Goal: Task Accomplishment & Management: Manage account settings

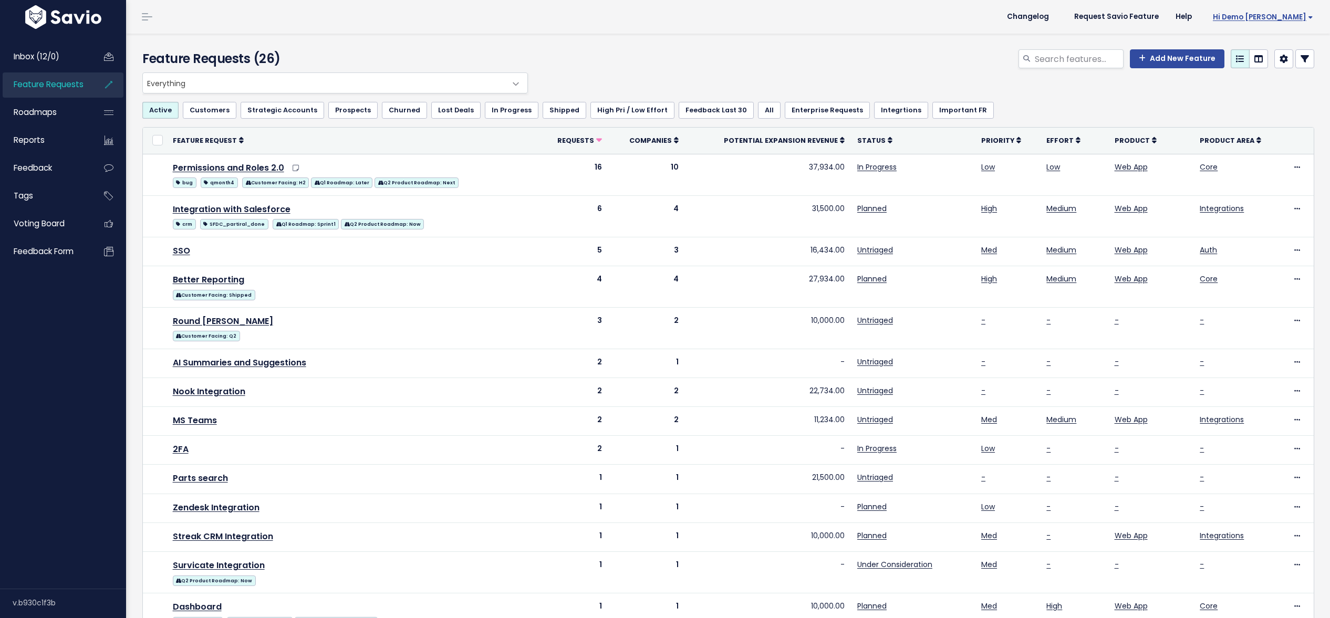
click at [1287, 16] on span "Hi Demo [PERSON_NAME]" at bounding box center [1263, 17] width 100 height 8
click at [1279, 172] on link "Logout" at bounding box center [1278, 170] width 77 height 20
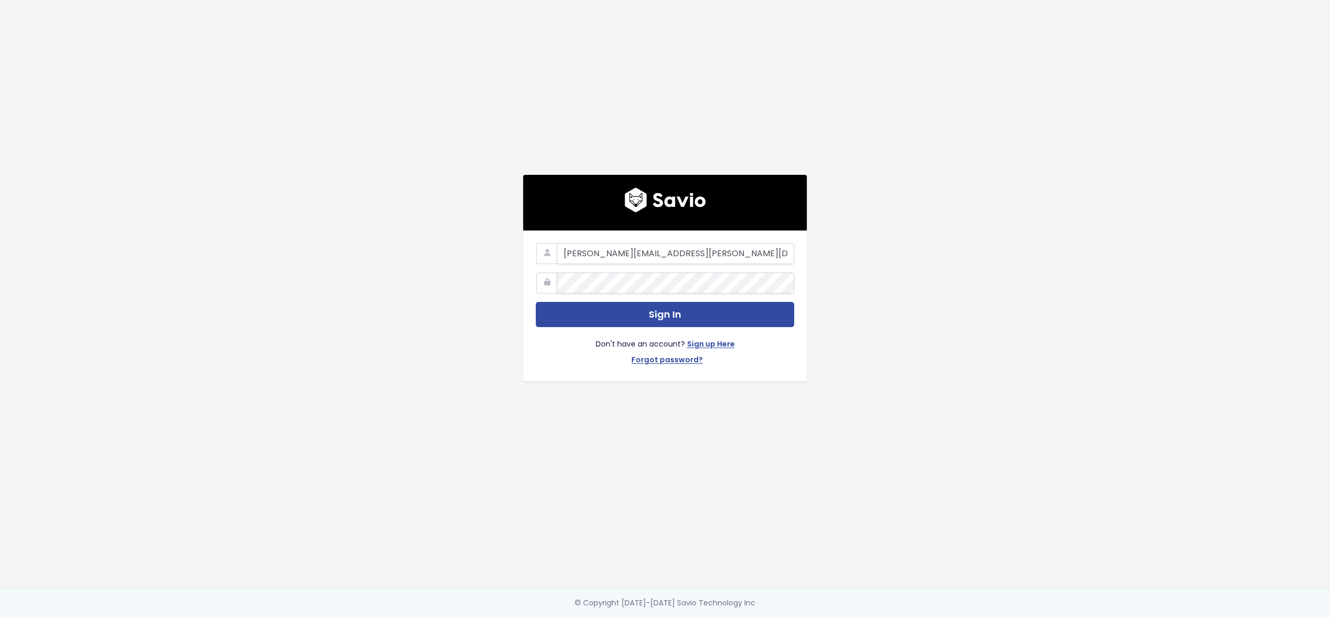
type input "ryan+demo@savio.io"
click at [536, 302] on button "Sign In" at bounding box center [665, 315] width 258 height 26
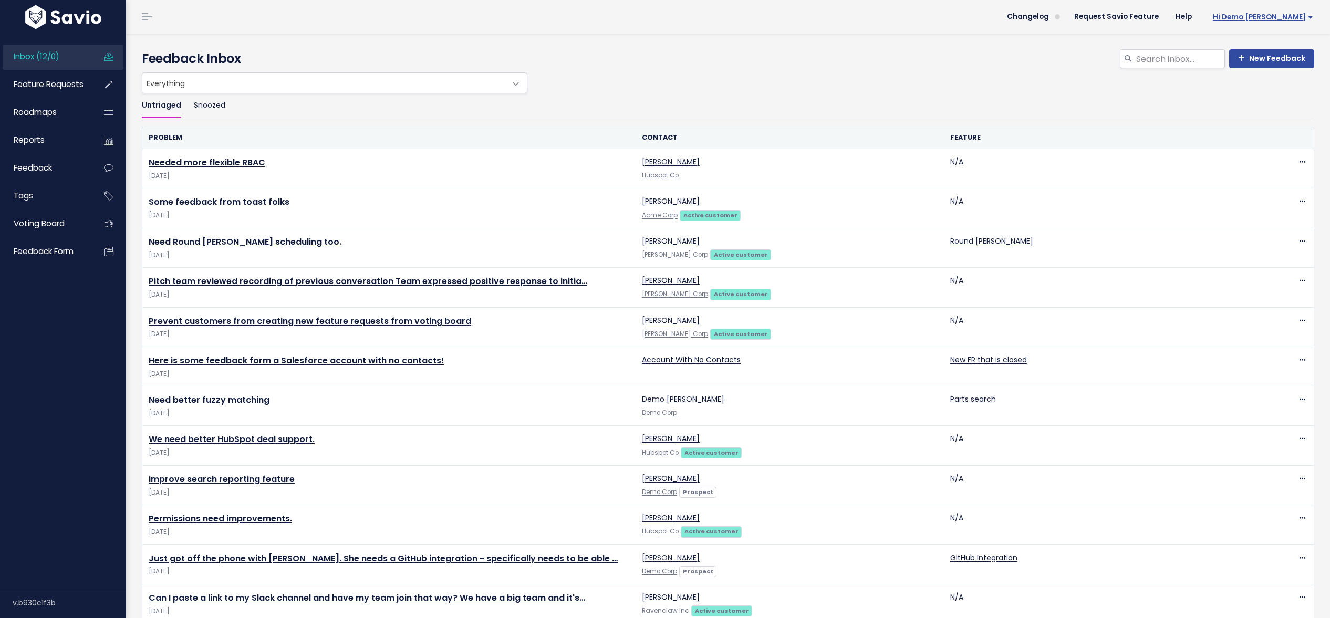
click at [1282, 16] on span "Hi Demo [PERSON_NAME]" at bounding box center [1263, 17] width 100 height 8
click at [1272, 94] on link "Integrations" at bounding box center [1278, 88] width 77 height 20
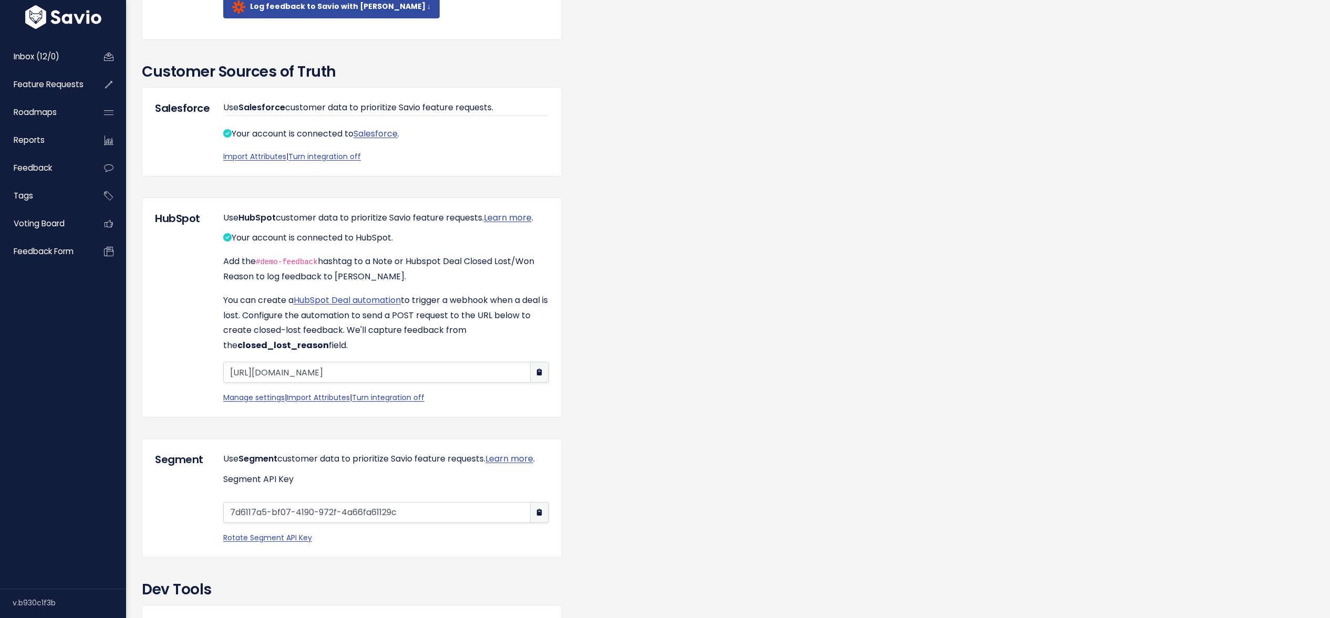
scroll to position [742, 0]
click at [319, 161] on link "Turn integration off" at bounding box center [324, 156] width 72 height 11
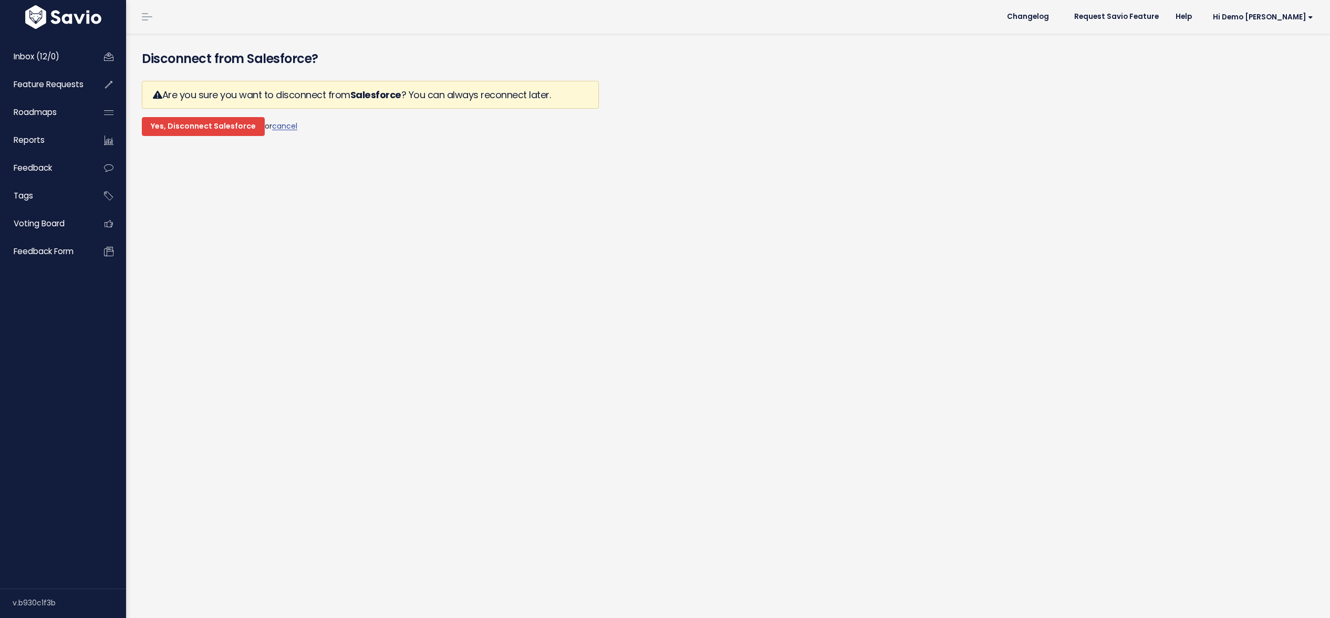
click at [210, 120] on input "Yes, Disconnect Salesforce" at bounding box center [203, 126] width 123 height 19
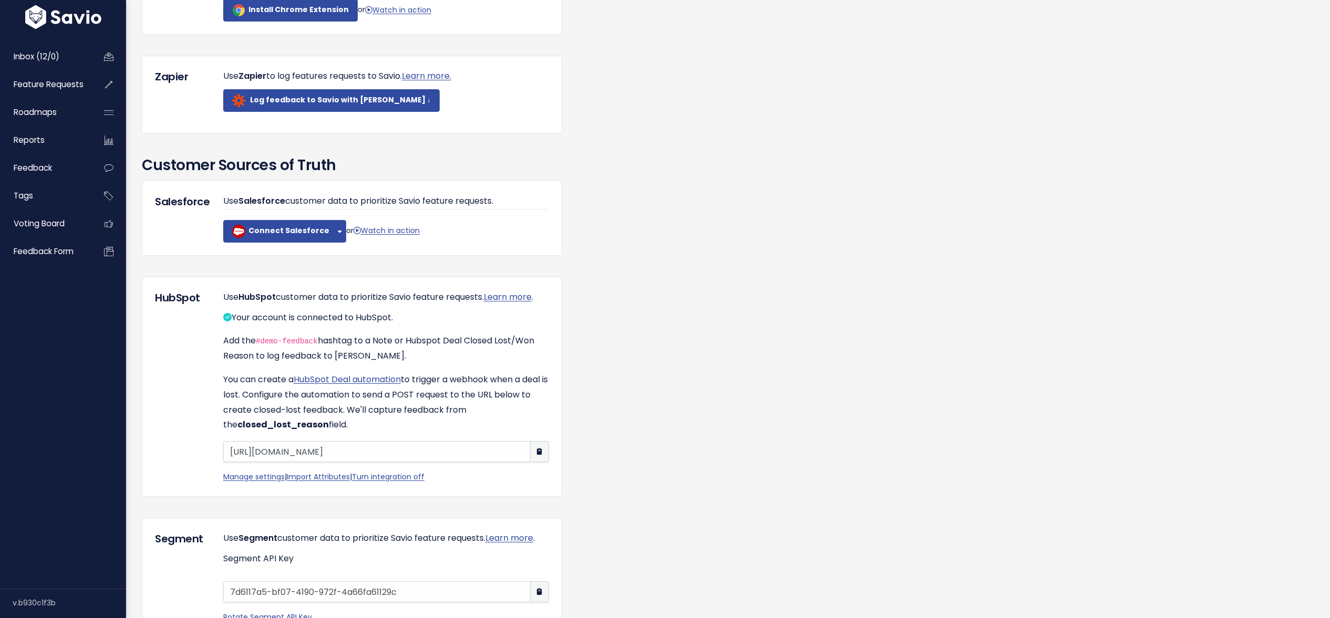
scroll to position [692, 0]
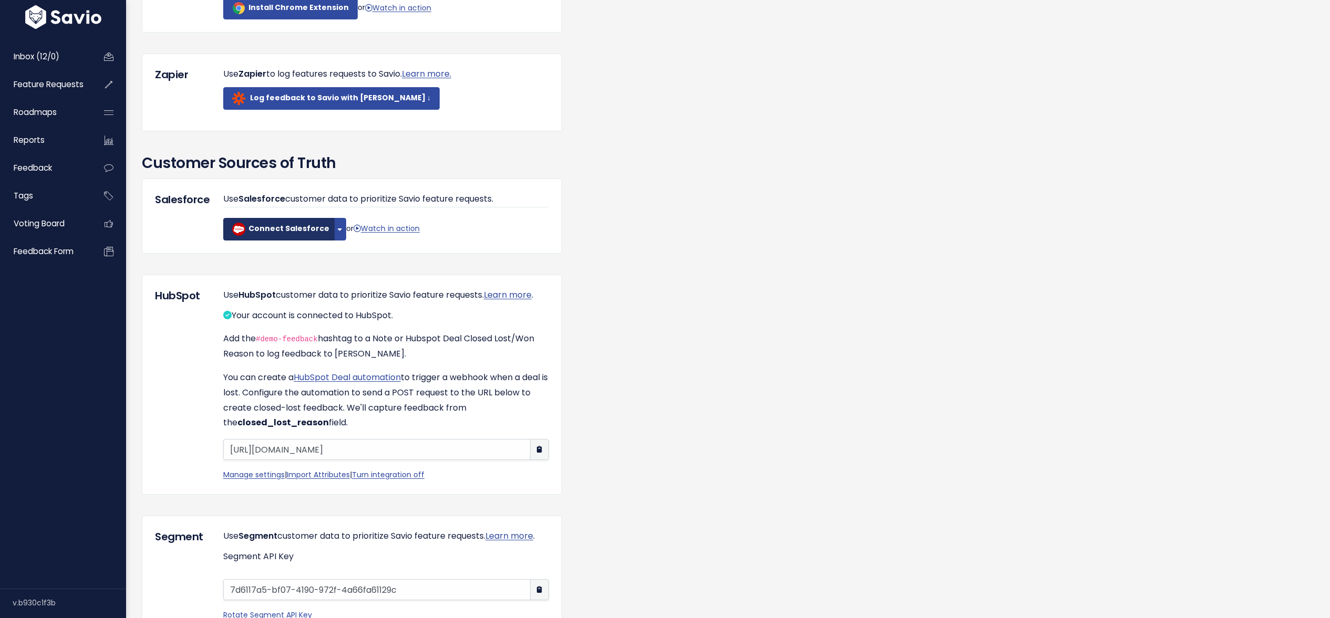
click at [252, 234] on b "Connect Salesforce" at bounding box center [288, 228] width 81 height 11
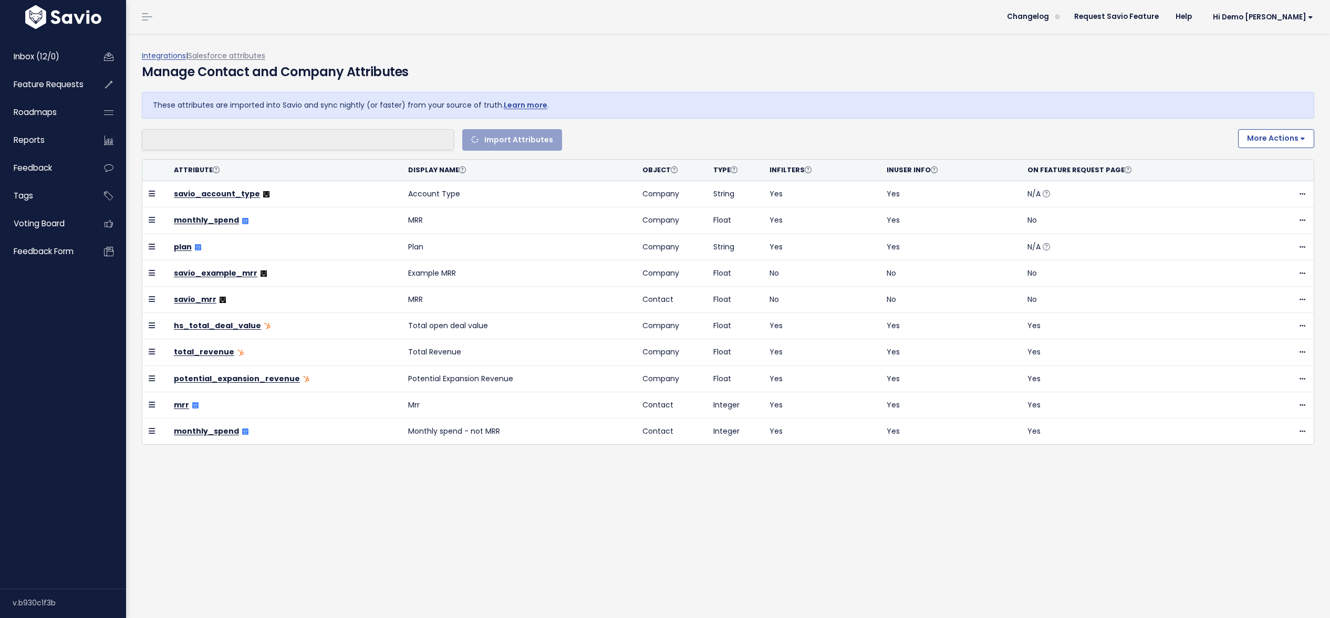
select select
click at [360, 144] on li at bounding box center [296, 139] width 303 height 13
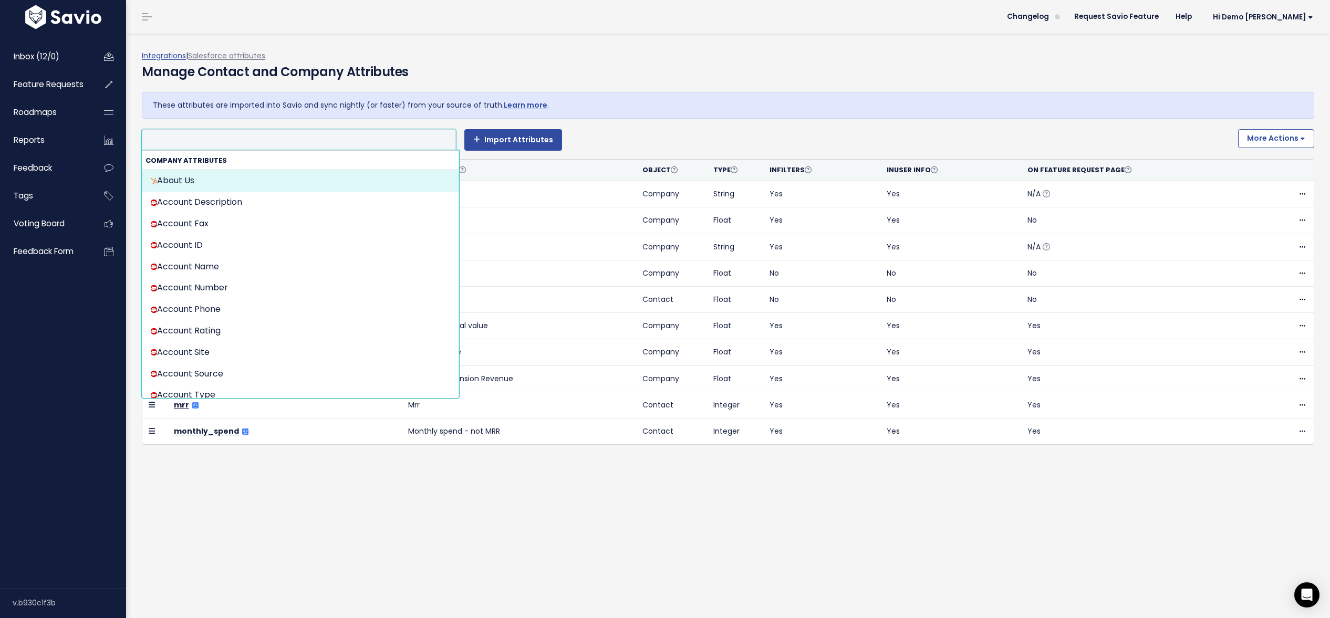
click at [360, 144] on li at bounding box center [296, 139] width 303 height 13
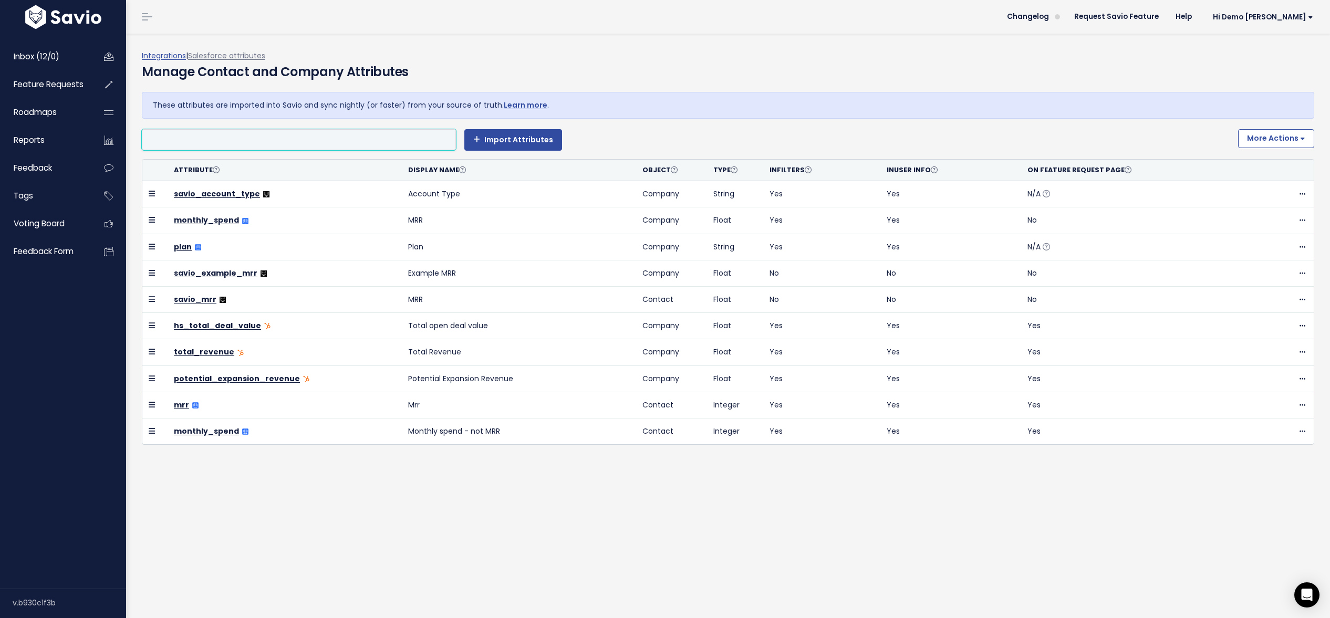
click at [715, 96] on div "These attributes are imported into Savio and sync nightly (or faster) from your…" at bounding box center [728, 105] width 1173 height 27
